Goal: Information Seeking & Learning: Learn about a topic

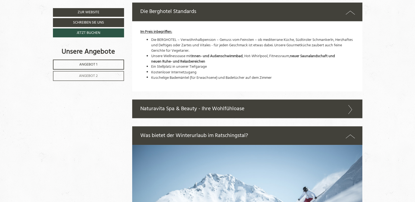
scroll to position [977, 0]
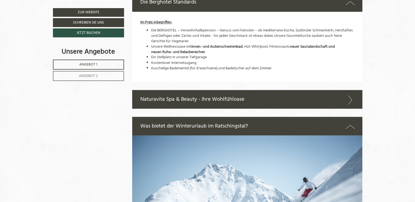
click at [116, 79] on link "Angebot 2" at bounding box center [88, 76] width 71 height 10
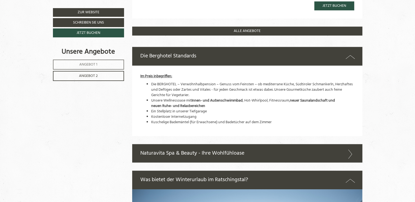
scroll to position [615, 0]
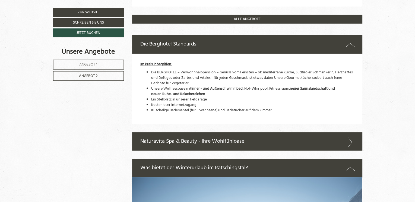
click at [350, 139] on icon at bounding box center [350, 142] width 8 height 9
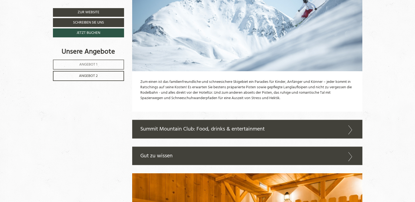
scroll to position [1022, 0]
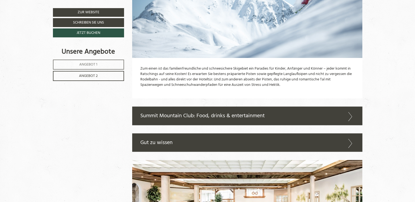
click at [311, 115] on div "Summit Mountain Club: Food, drinks & entertainment" at bounding box center [247, 116] width 230 height 19
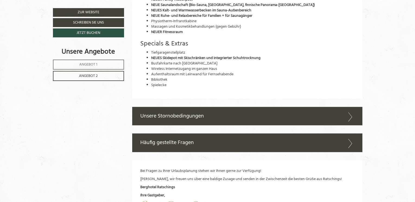
scroll to position [1592, 0]
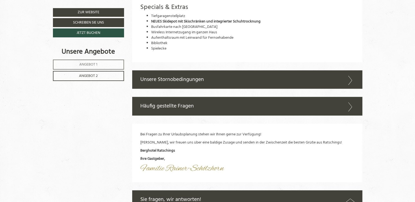
click at [324, 111] on div "Häufig gestellte Fragen" at bounding box center [247, 106] width 230 height 19
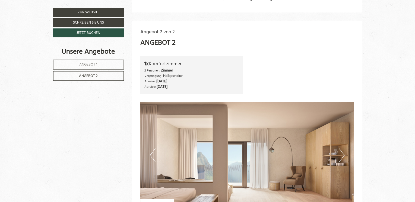
scroll to position [244, 0]
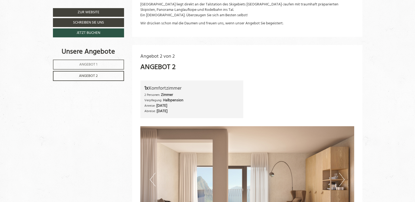
click at [104, 66] on link "Angebot 1" at bounding box center [88, 65] width 71 height 10
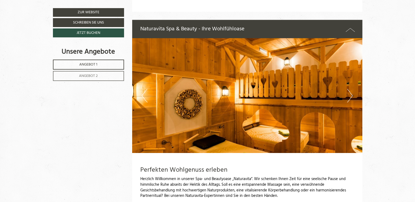
scroll to position [696, 0]
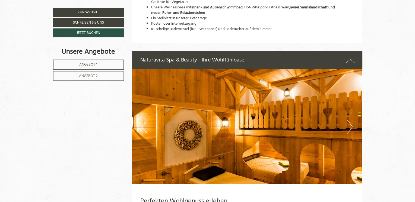
click at [352, 124] on button "Next" at bounding box center [350, 127] width 6 height 14
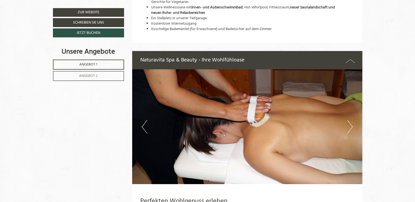
click at [352, 124] on button "Next" at bounding box center [350, 127] width 6 height 14
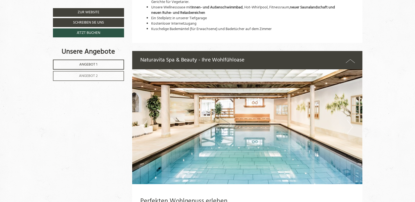
click at [352, 124] on button "Next" at bounding box center [350, 127] width 6 height 14
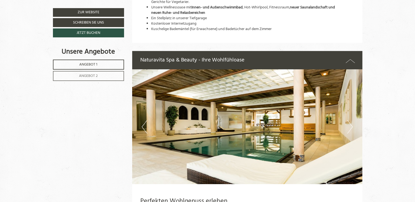
click at [352, 124] on button "Next" at bounding box center [350, 127] width 6 height 14
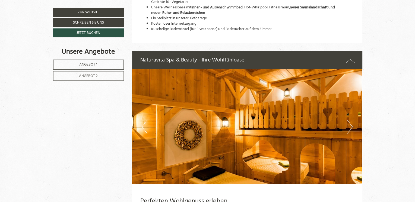
click at [352, 124] on button "Next" at bounding box center [350, 127] width 6 height 14
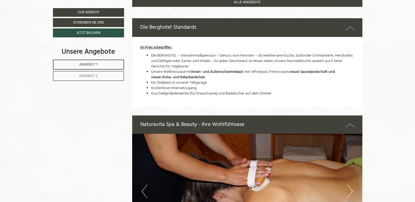
scroll to position [561, 0]
